Goal: Navigation & Orientation: Understand site structure

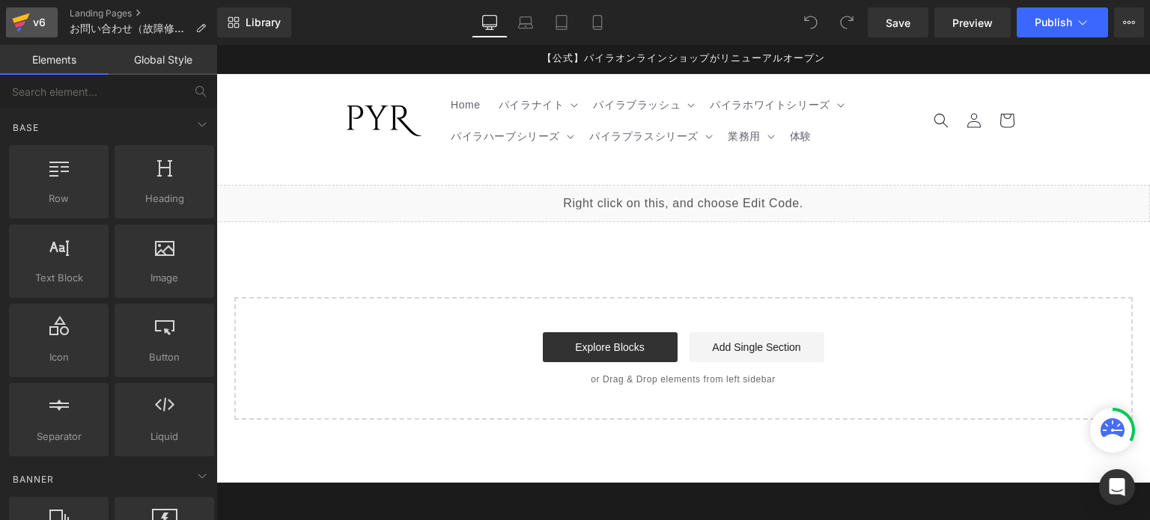
click at [40, 16] on div "v6" at bounding box center [39, 22] width 19 height 19
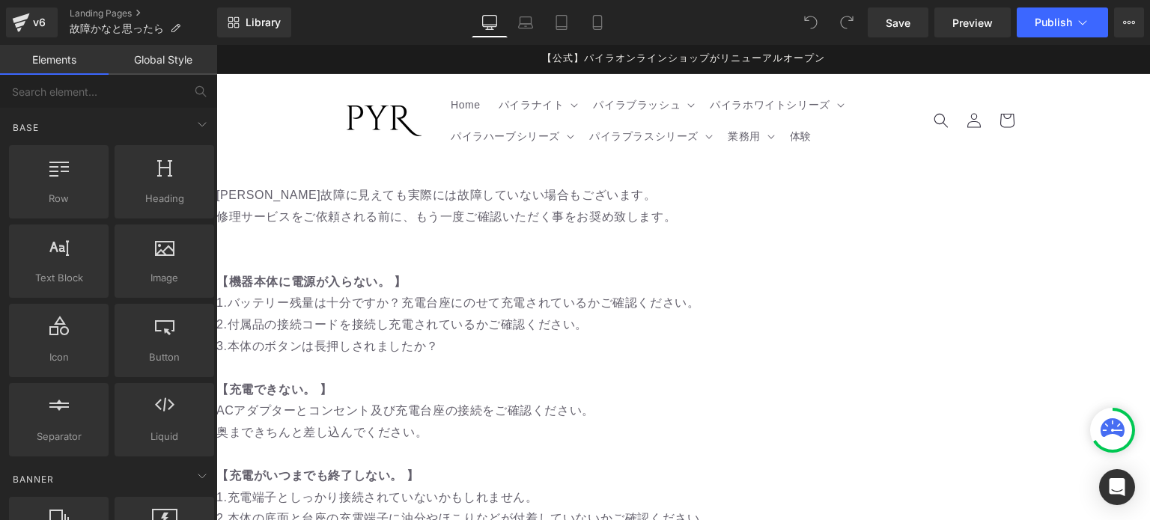
click at [67, 16] on div "v6 Landing Pages 故障かなと思ったら" at bounding box center [108, 22] width 217 height 45
click at [80, 14] on link "Landing Pages" at bounding box center [143, 13] width 147 height 12
